Goal: Find contact information: Find contact information

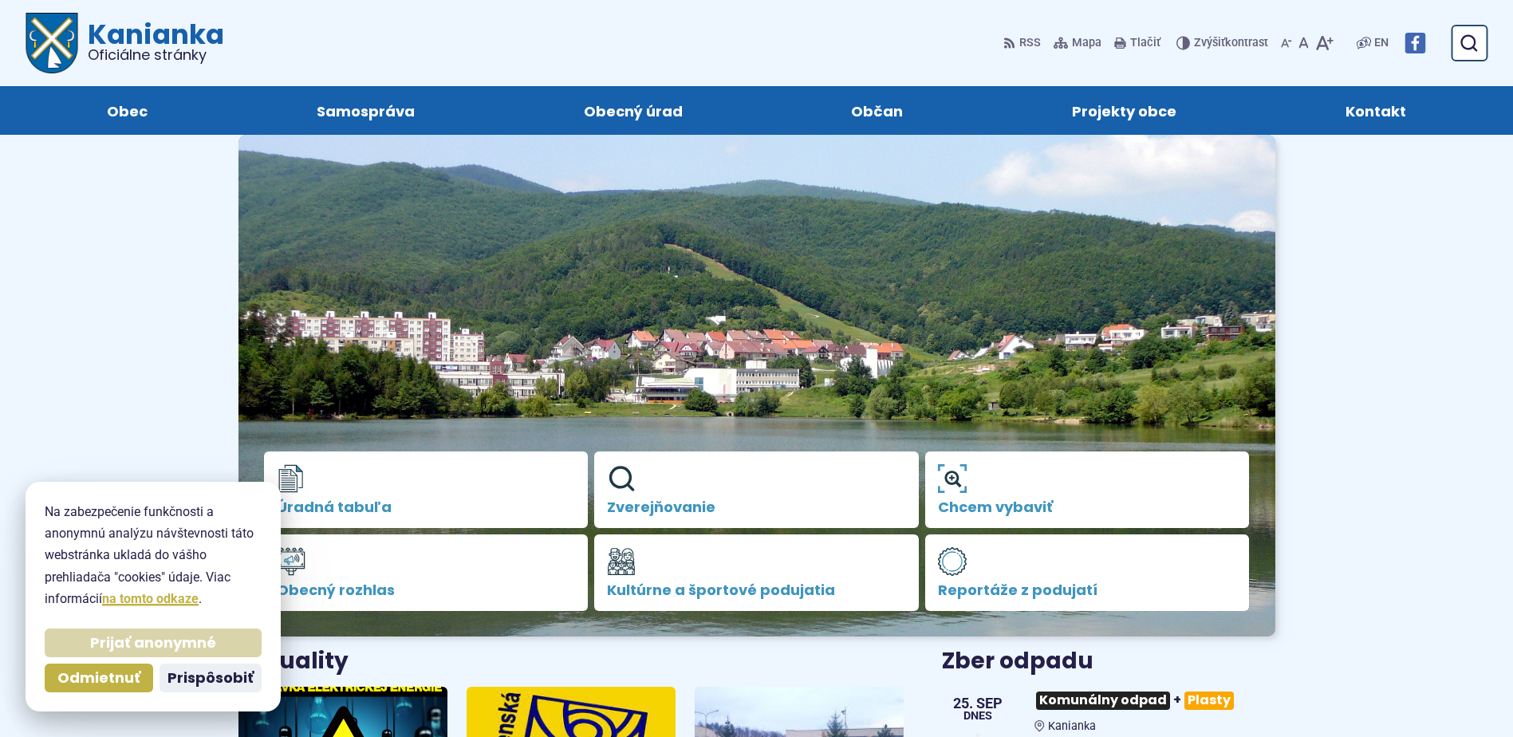
click at [150, 645] on span "Prijať anonymné" at bounding box center [153, 643] width 126 height 18
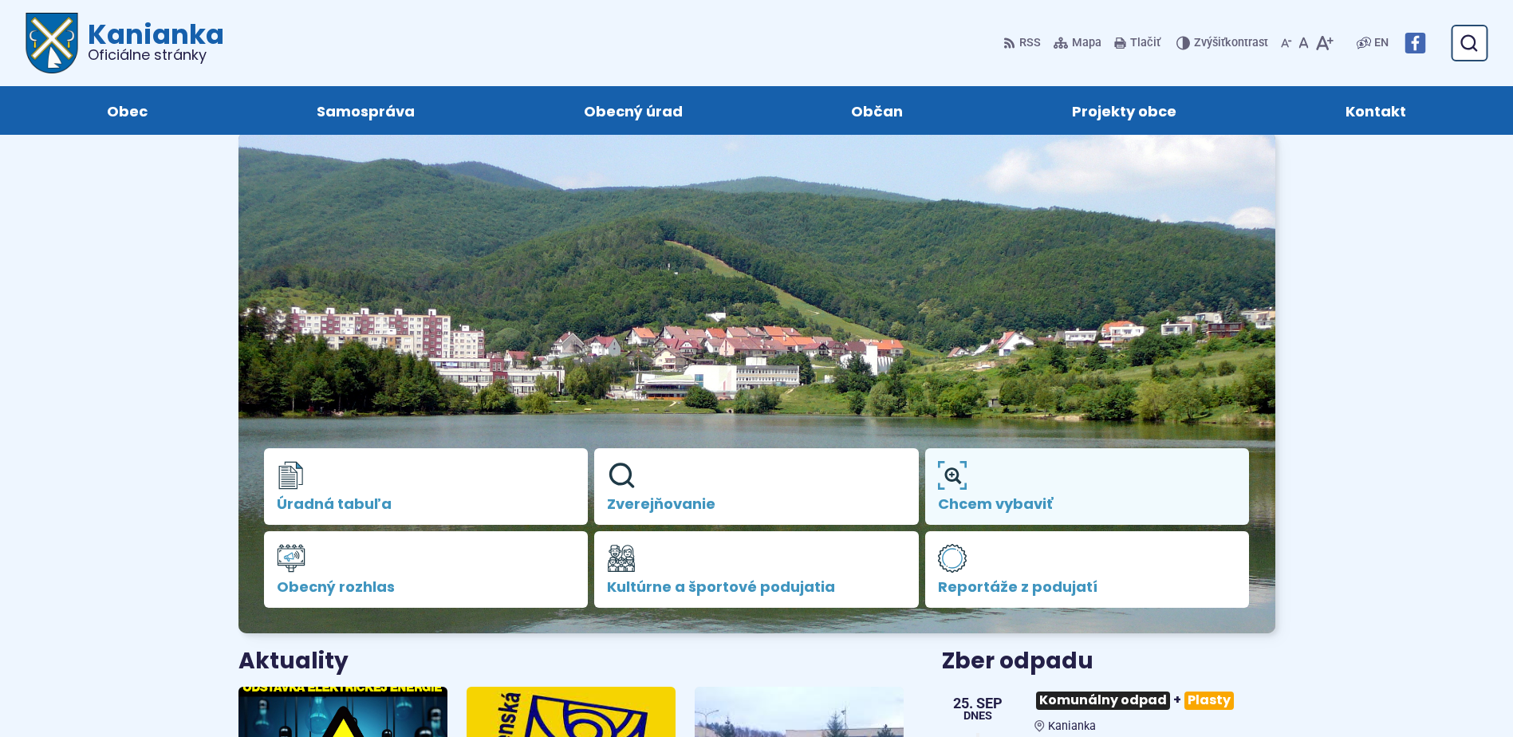
click at [956, 503] on span "Chcem vybaviť" at bounding box center [1087, 504] width 299 height 16
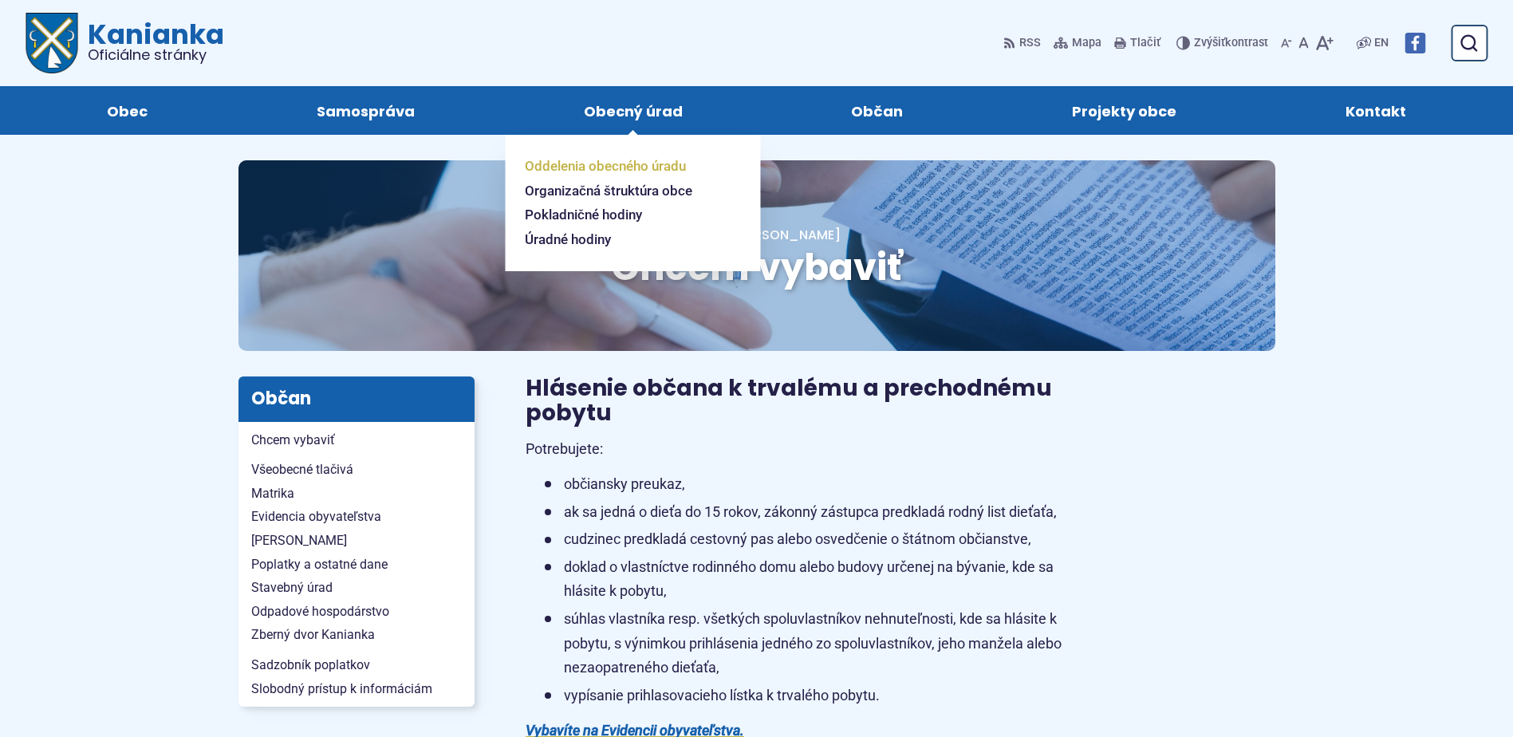
click at [593, 164] on span "Oddelenia obecného úradu" at bounding box center [605, 166] width 161 height 25
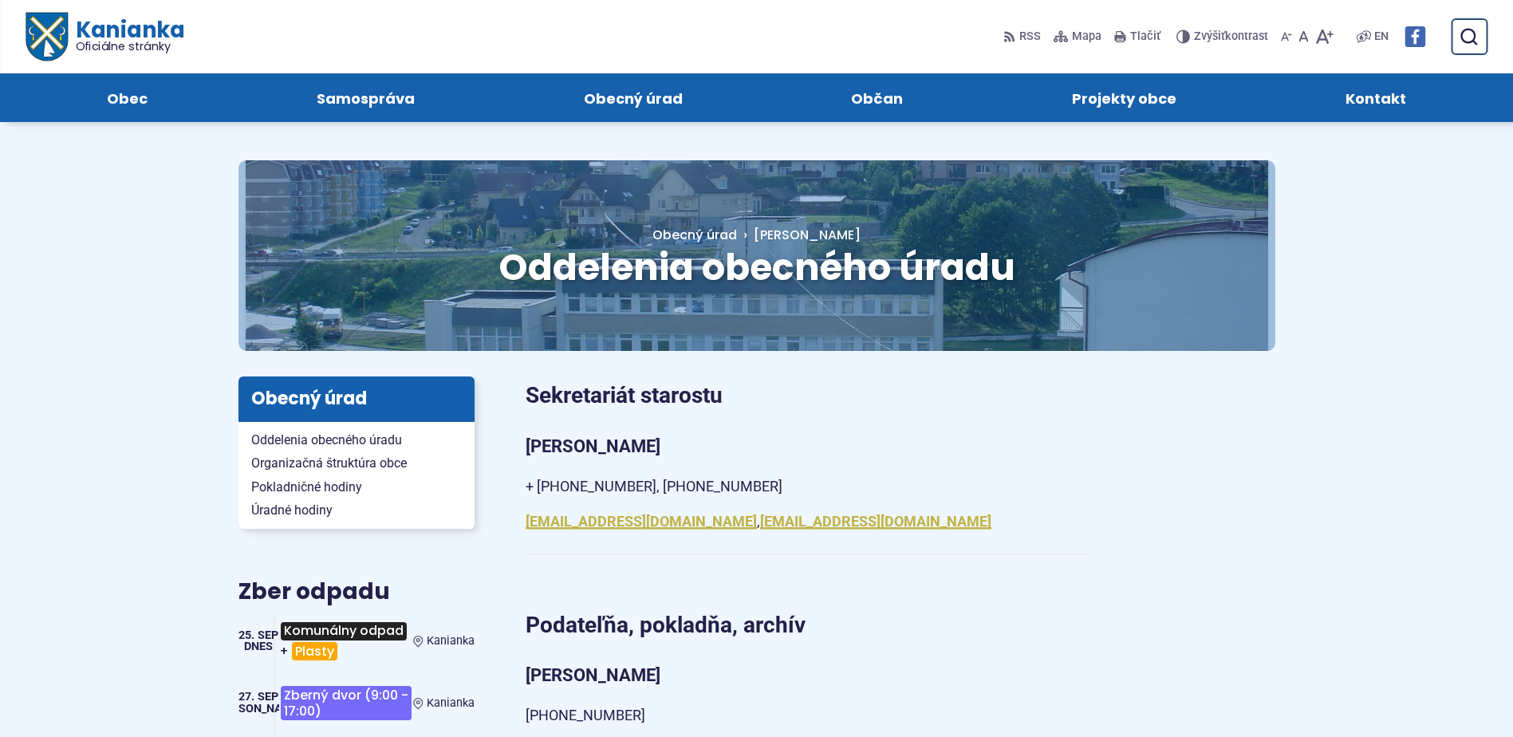
click at [1369, 96] on span "Kontakt" at bounding box center [1376, 97] width 61 height 49
